Goal: Information Seeking & Learning: Learn about a topic

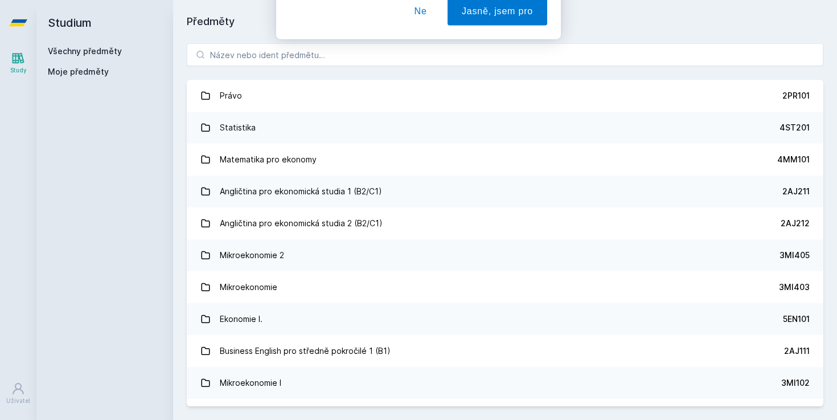
click at [425, 81] on button "Ne" at bounding box center [420, 73] width 41 height 28
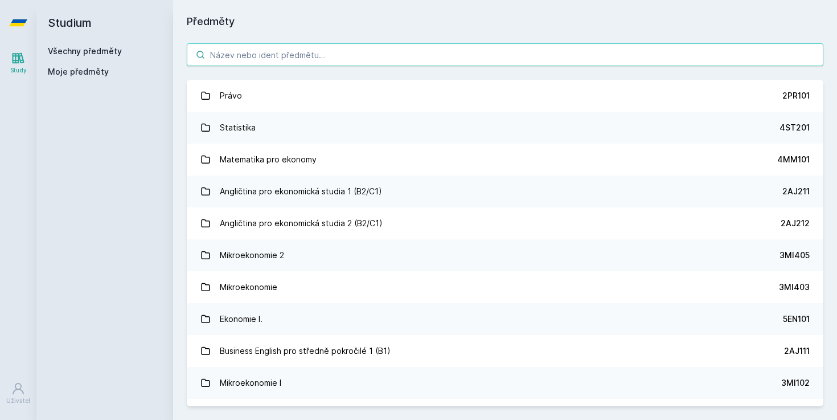
click at [318, 47] on input "search" at bounding box center [505, 54] width 636 height 23
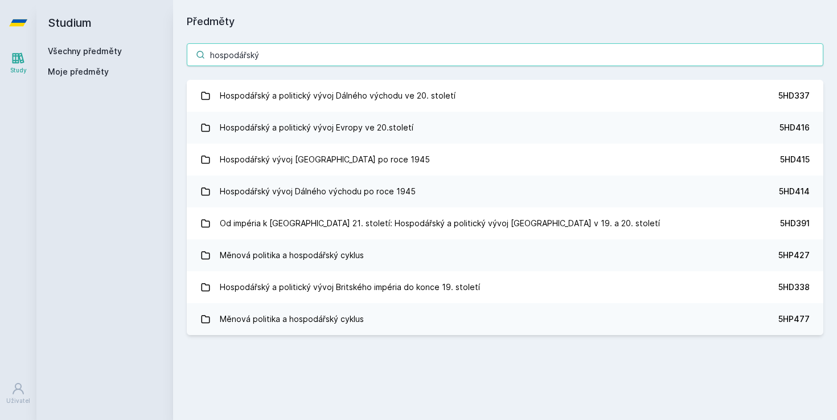
type input "hospodářský v"
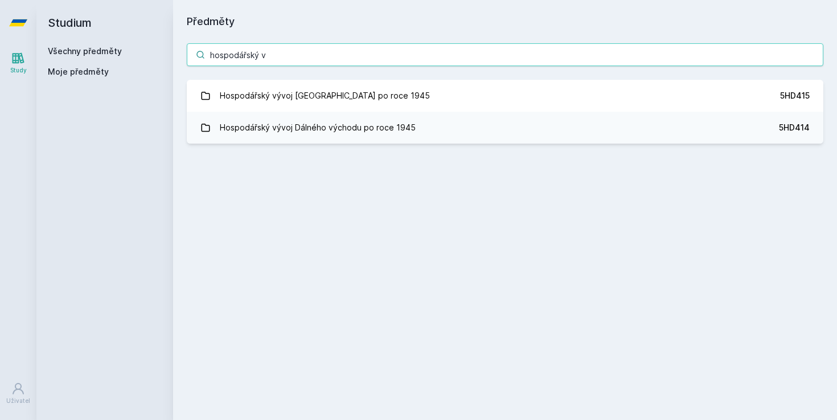
click at [813, 53] on input "hospodářský v" at bounding box center [505, 54] width 636 height 23
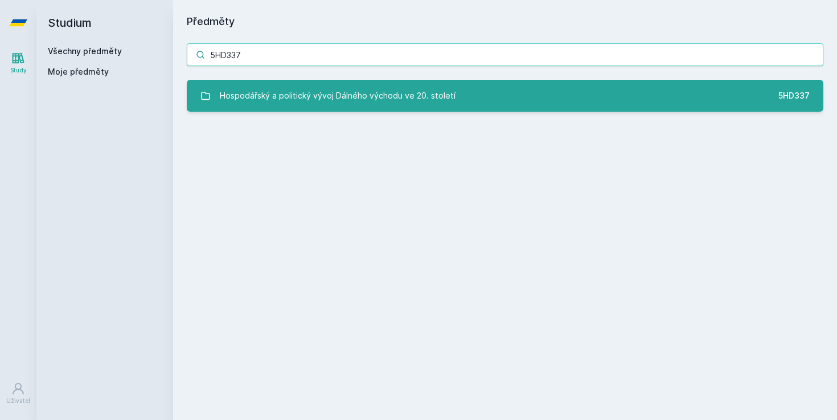
type input "5HD337"
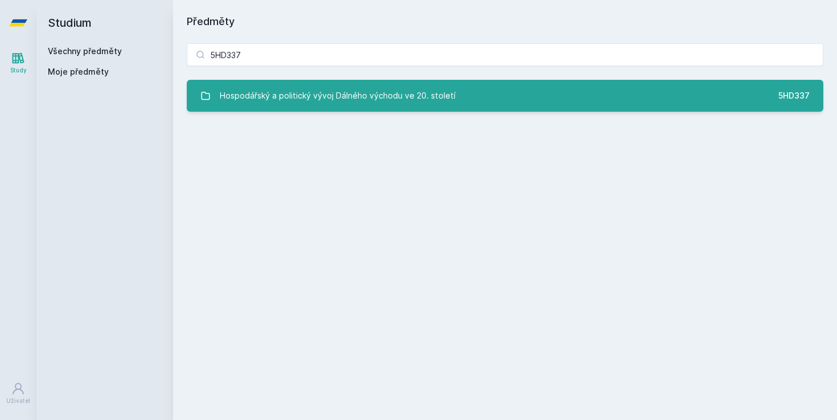
click at [583, 96] on link "Hospodářský a politický vývoj Dálného východu ve 20. století 5HD337" at bounding box center [505, 96] width 636 height 32
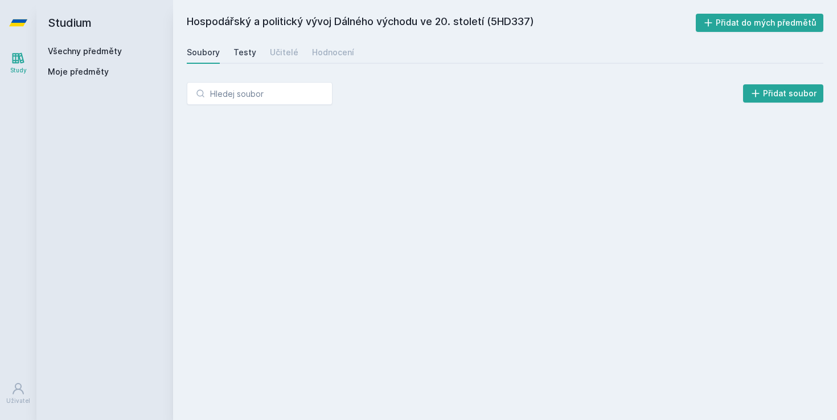
click at [247, 51] on div "Testy" at bounding box center [244, 52] width 23 height 11
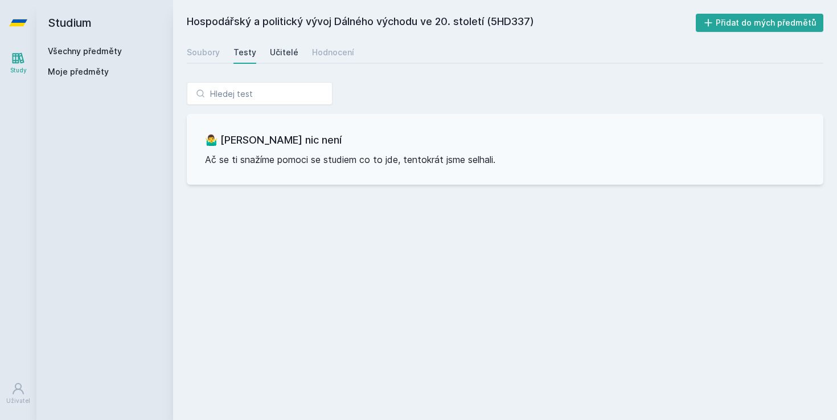
click at [277, 54] on div "Učitelé" at bounding box center [284, 52] width 28 height 11
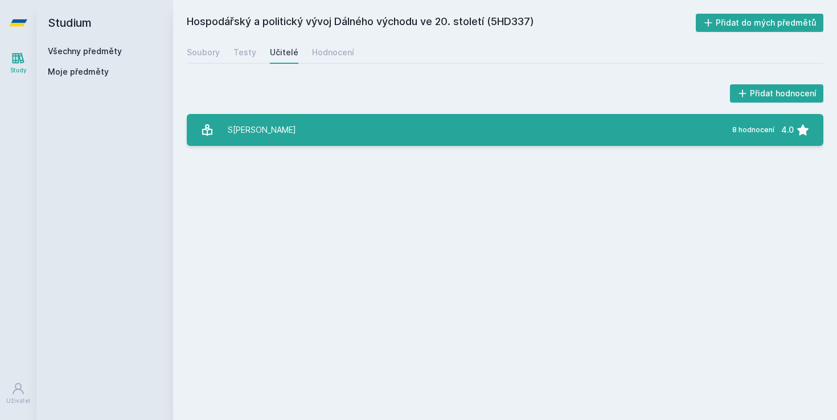
click at [351, 140] on link "[PERSON_NAME] 8 hodnocení 4.0" at bounding box center [505, 130] width 636 height 32
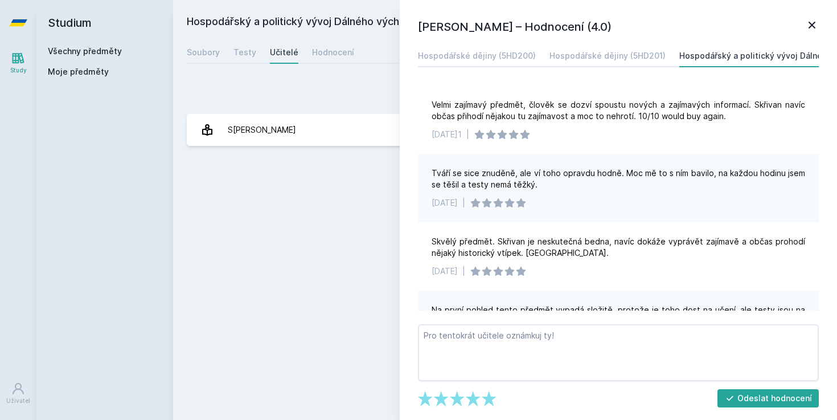
scroll to position [23, 0]
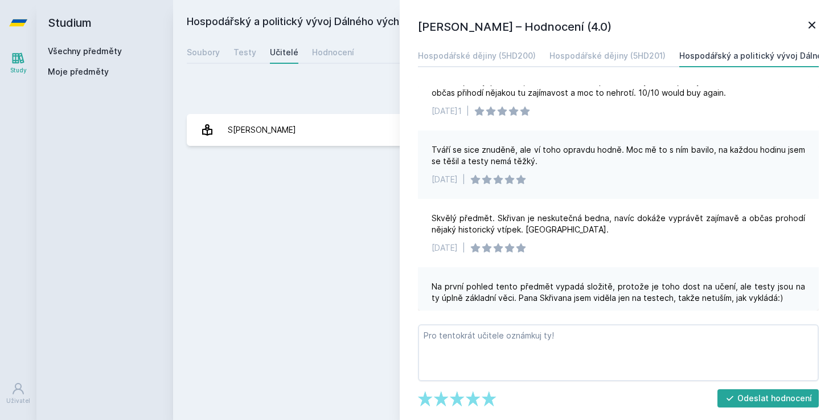
click at [813, 32] on link at bounding box center [812, 26] width 14 height 17
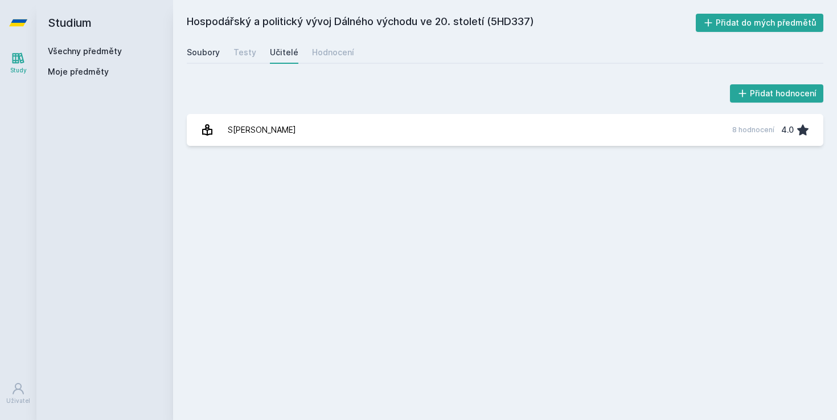
click at [209, 57] on div "Soubory" at bounding box center [203, 52] width 33 height 11
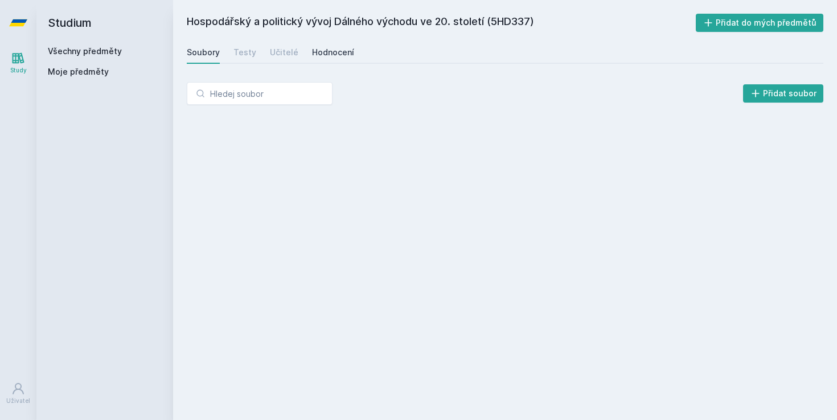
click at [332, 56] on div "Hodnocení" at bounding box center [333, 52] width 42 height 11
click at [251, 52] on div "Testy" at bounding box center [244, 52] width 23 height 11
